Goal: Information Seeking & Learning: Check status

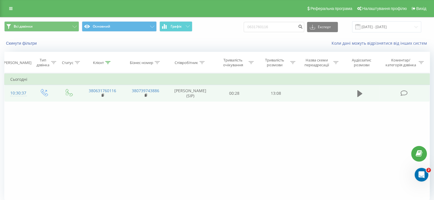
click at [357, 93] on icon at bounding box center [359, 93] width 5 height 7
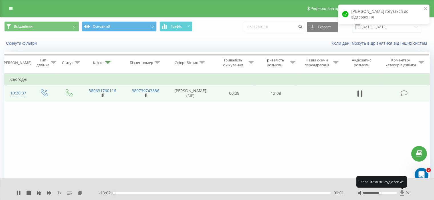
click at [402, 193] on icon at bounding box center [401, 192] width 4 height 5
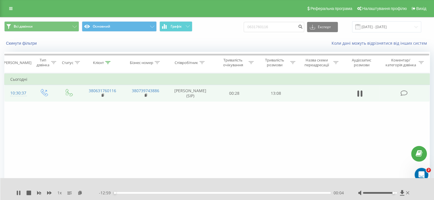
drag, startPoint x: 381, startPoint y: 194, endPoint x: 395, endPoint y: 194, distance: 13.7
click at [395, 194] on div at bounding box center [380, 193] width 34 height 2
click at [17, 196] on div "1 x" at bounding box center [57, 193] width 83 height 6
click at [19, 193] on icon at bounding box center [18, 193] width 5 height 5
